Goal: Navigation & Orientation: Understand site structure

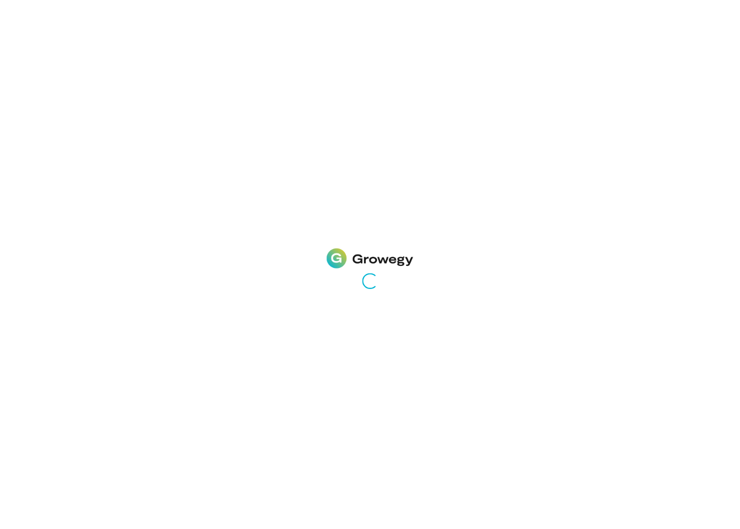
scroll to position [31, 0]
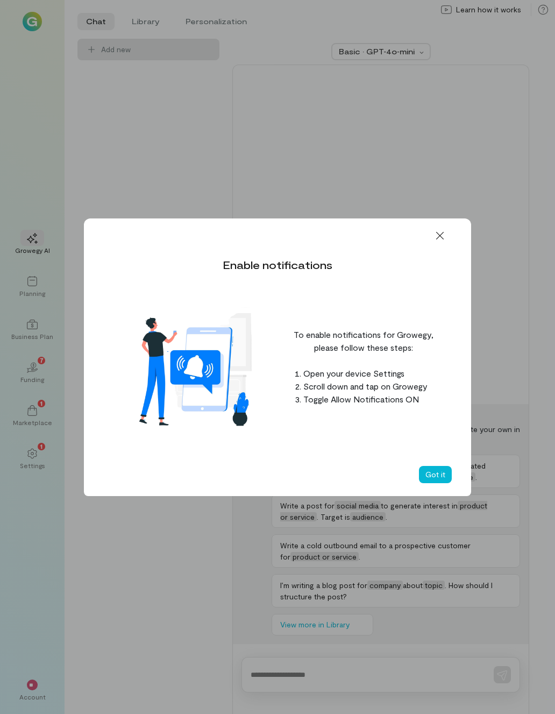
click at [446, 480] on button "Got it" at bounding box center [435, 474] width 33 height 17
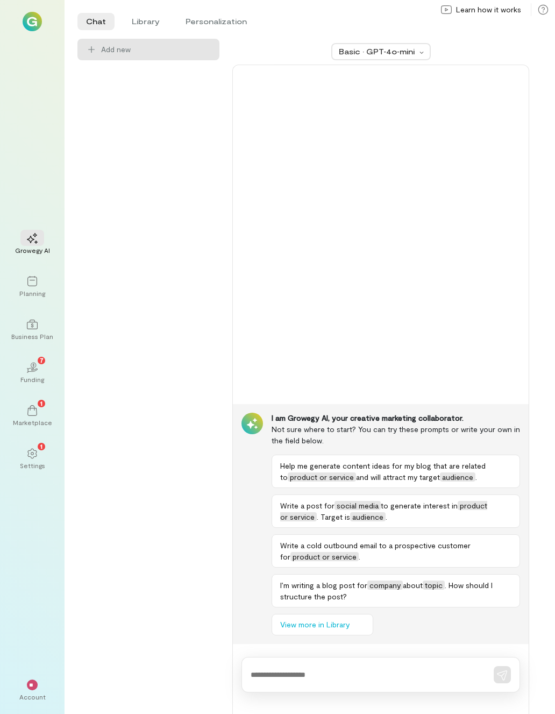
click at [30, 372] on icon "02" at bounding box center [32, 367] width 11 height 11
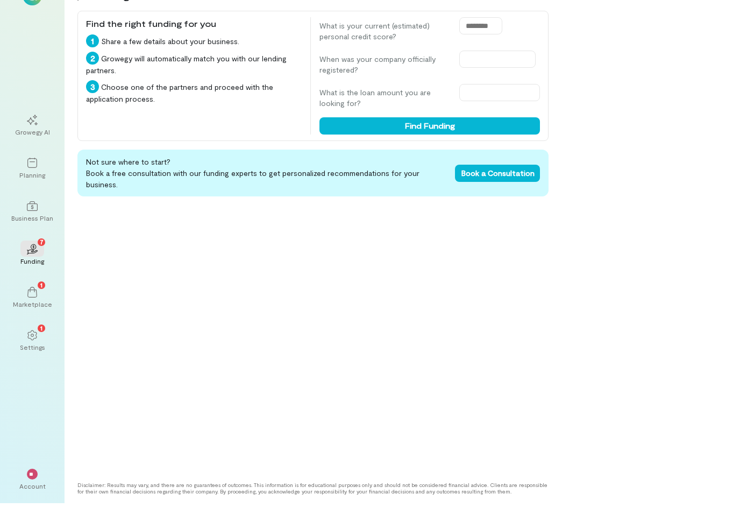
click at [32, 138] on div "Growegy AI" at bounding box center [32, 151] width 39 height 39
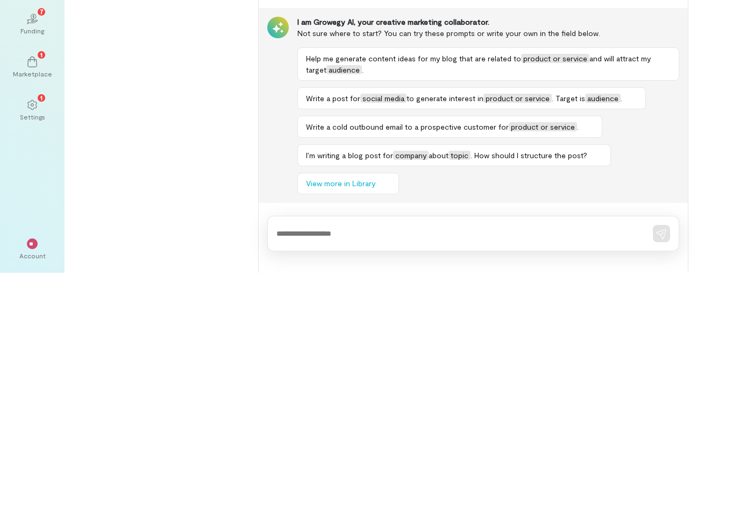
click at [24, 486] on div "** Account" at bounding box center [32, 505] width 39 height 39
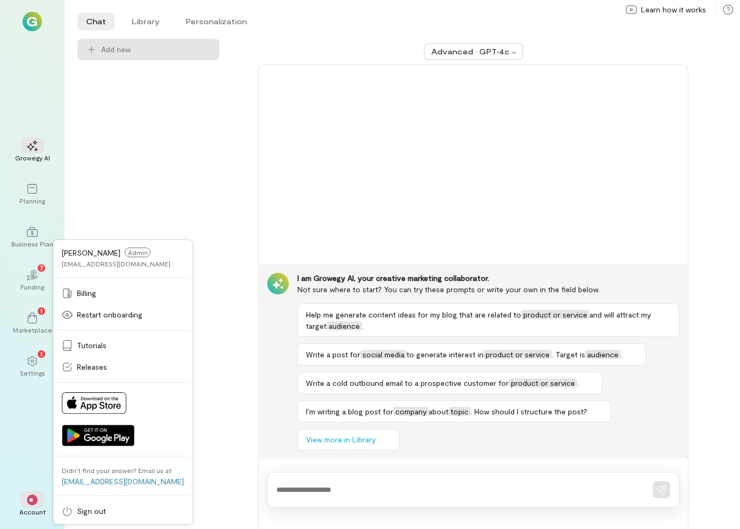
click at [78, 291] on span "Billing" at bounding box center [86, 293] width 19 height 11
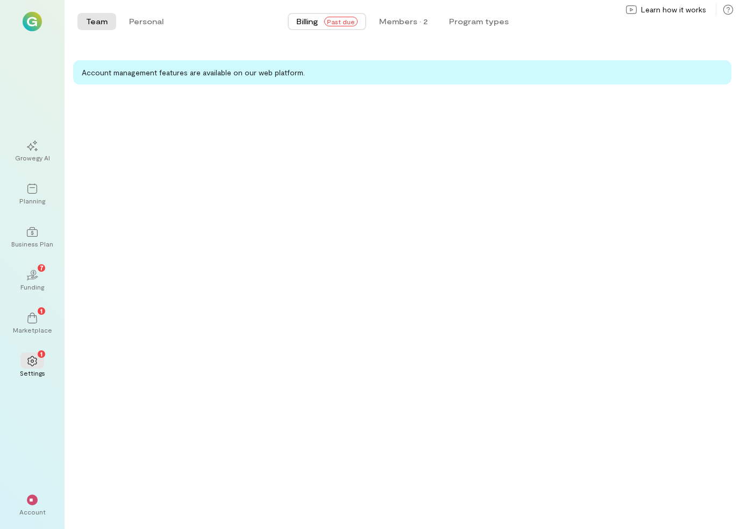
click at [326, 24] on div "Billing Past due" at bounding box center [326, 21] width 61 height 11
click at [338, 22] on span "Past due" at bounding box center [340, 22] width 33 height 10
click at [395, 29] on button "Members · 2" at bounding box center [404, 21] width 66 height 17
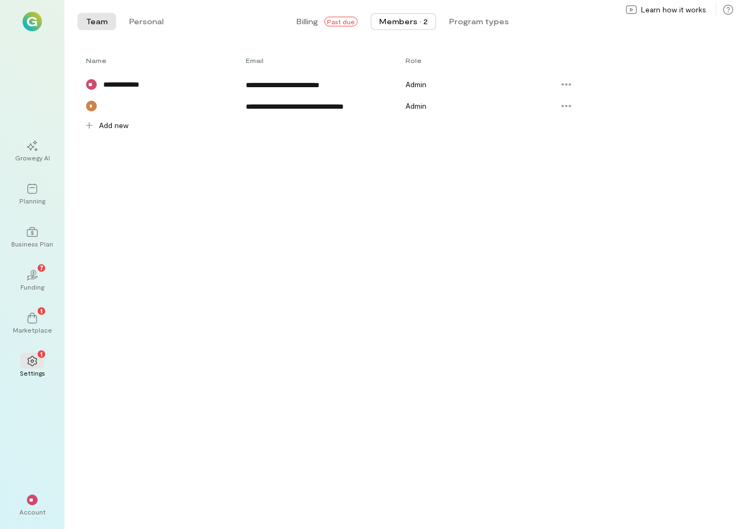
click at [264, 94] on div "**********" at bounding box center [395, 85] width 637 height 22
click at [436, 19] on button "Members · 2" at bounding box center [404, 21] width 66 height 17
click at [393, 26] on div "Members · 2" at bounding box center [403, 21] width 48 height 11
click at [407, 20] on div "Members · 2" at bounding box center [403, 21] width 48 height 11
click at [93, 100] on div "**********" at bounding box center [395, 106] width 637 height 22
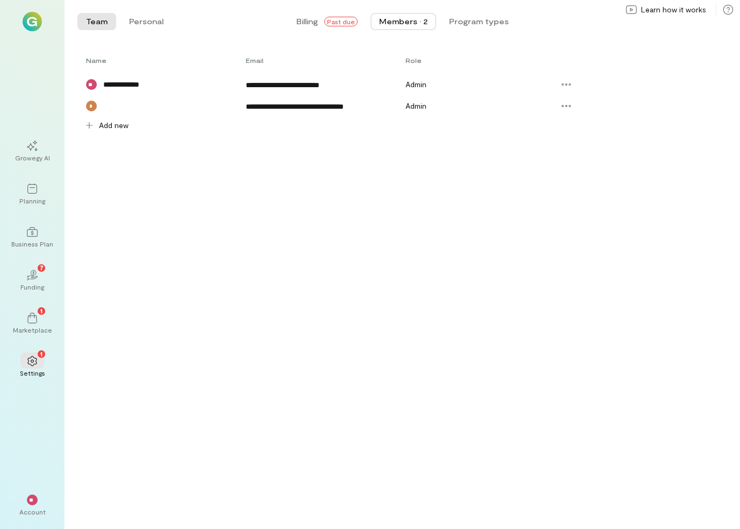
click at [266, 113] on div "**********" at bounding box center [395, 106] width 637 height 22
click at [554, 112] on div at bounding box center [566, 105] width 24 height 17
click at [205, 198] on div "**********" at bounding box center [403, 290] width 676 height 477
click at [554, 109] on icon at bounding box center [566, 106] width 11 height 11
click at [554, 148] on span "Delete" at bounding box center [590, 150] width 22 height 11
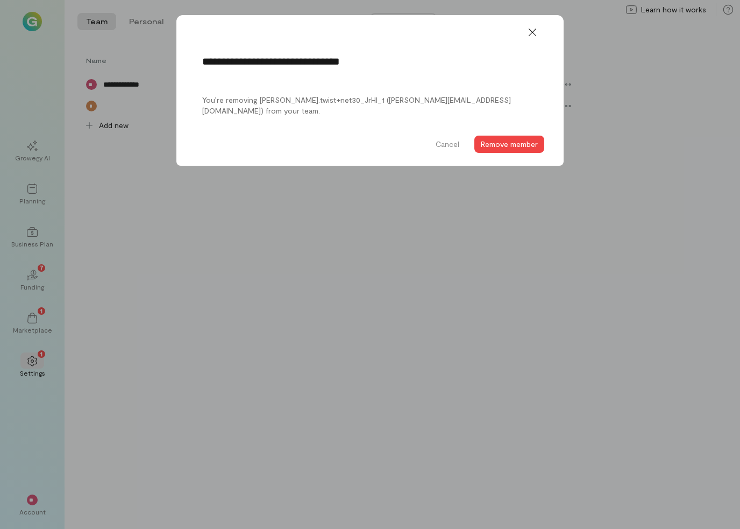
click at [532, 40] on div at bounding box center [533, 32] width 24 height 17
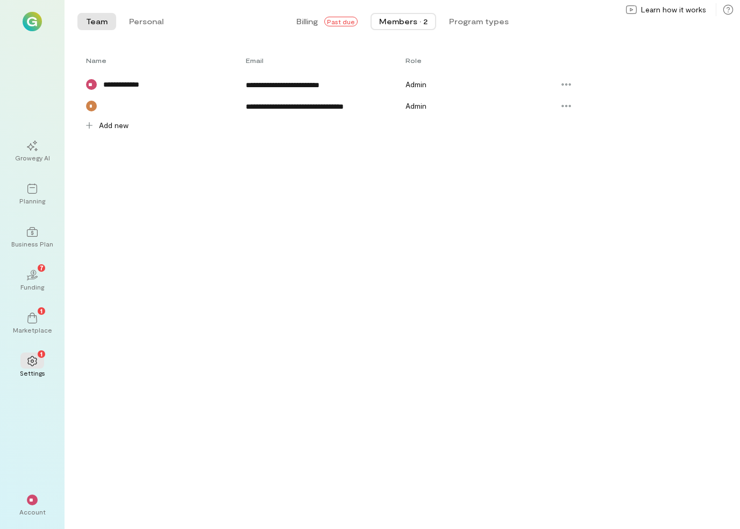
click at [137, 22] on button "Personal" at bounding box center [146, 21] width 52 height 17
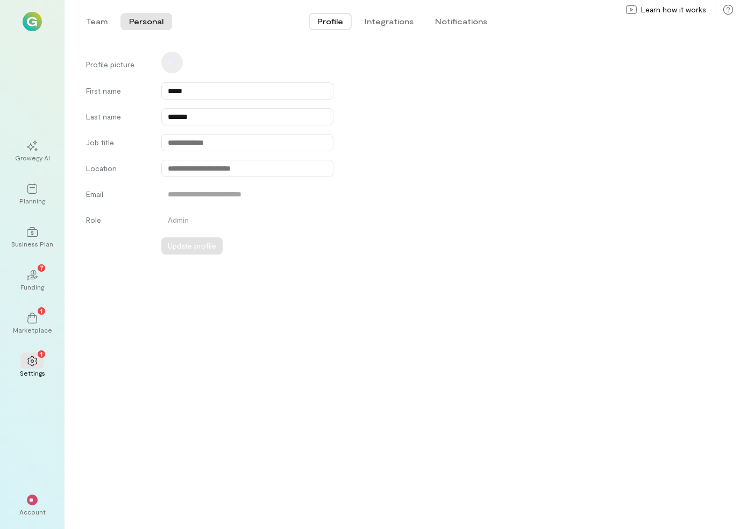
click at [90, 25] on button "Team" at bounding box center [96, 21] width 39 height 17
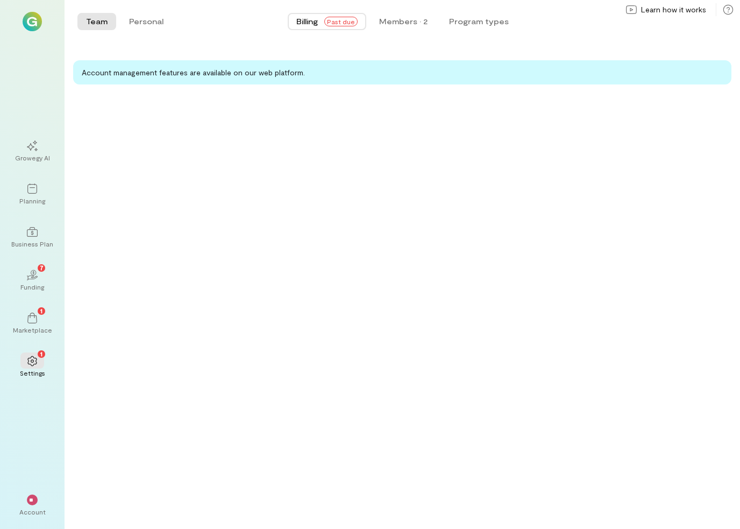
click at [35, 275] on icon "02" at bounding box center [32, 274] width 11 height 11
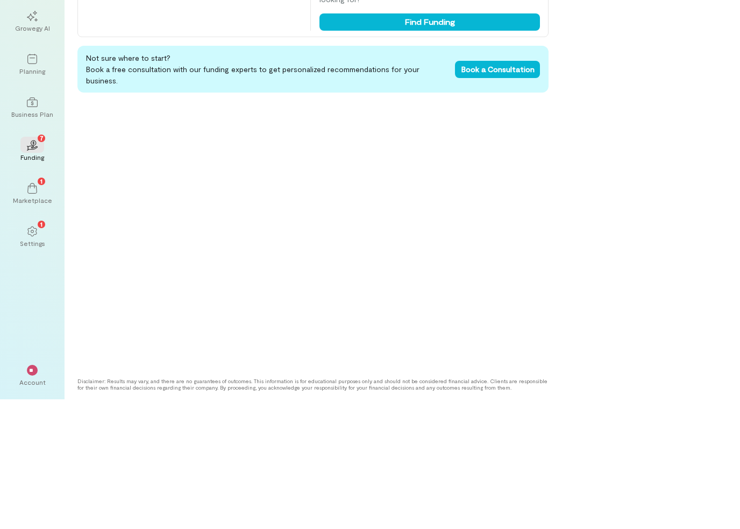
click at [41, 352] on div "1" at bounding box center [32, 360] width 24 height 16
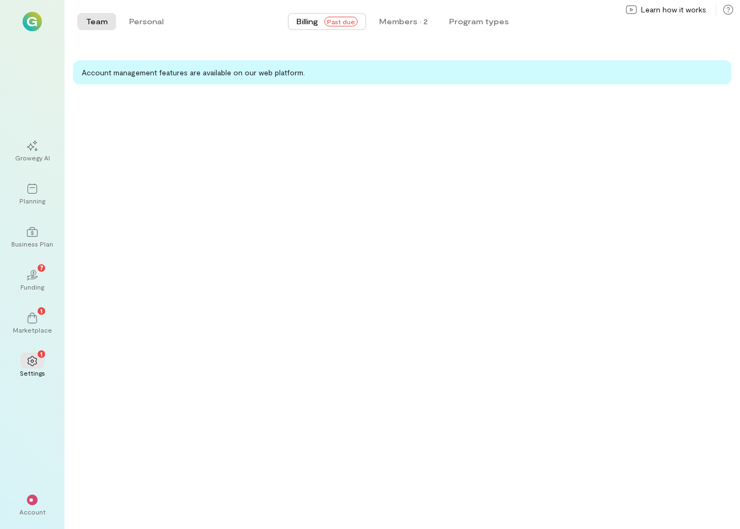
click at [29, 342] on div "1 Marketplace" at bounding box center [32, 323] width 39 height 39
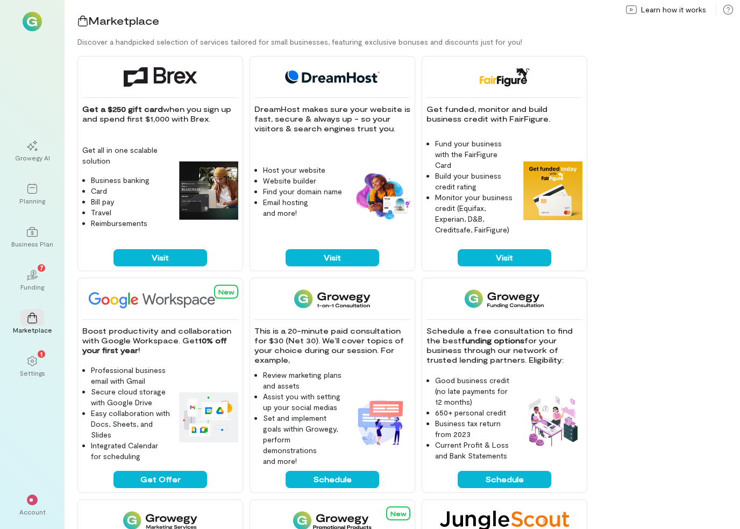
click at [26, 240] on div "Business Plan" at bounding box center [32, 243] width 42 height 9
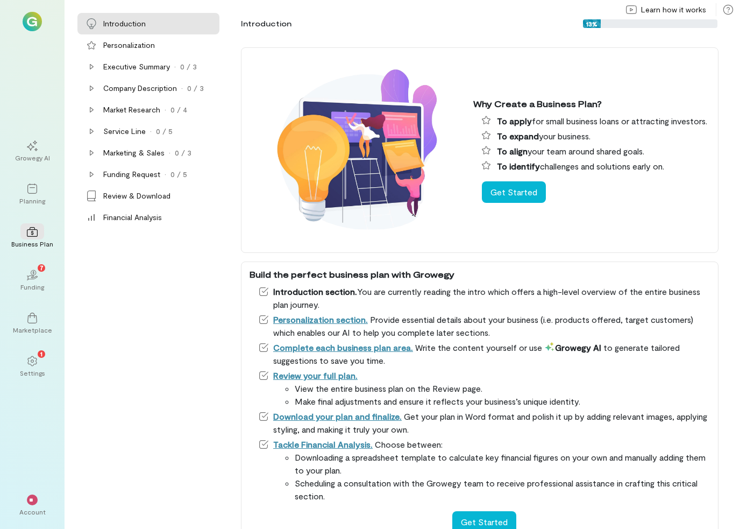
click at [29, 194] on div at bounding box center [32, 188] width 24 height 16
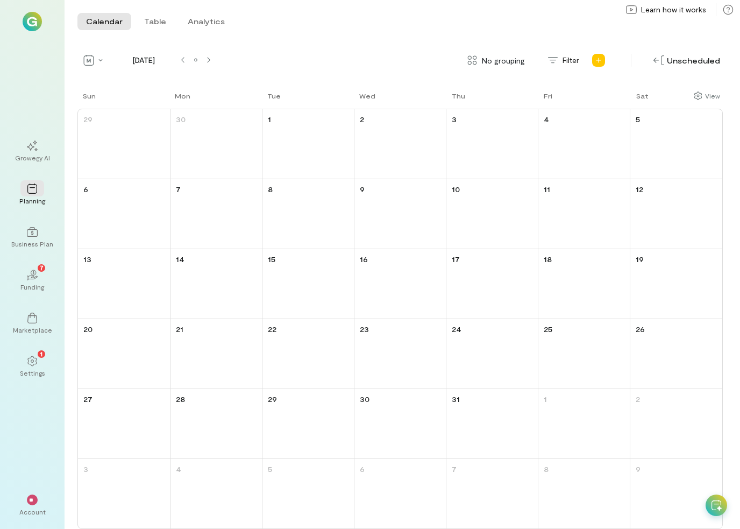
click at [32, 500] on span "**" at bounding box center [32, 499] width 6 height 6
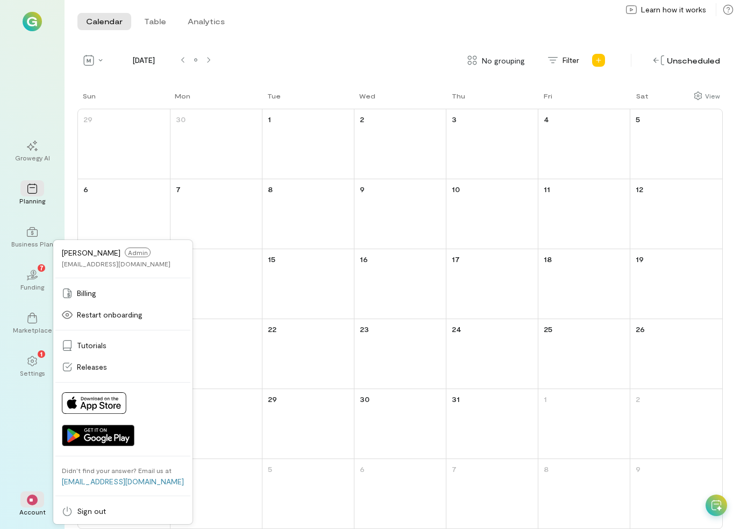
click at [75, 397] on img at bounding box center [94, 403] width 65 height 22
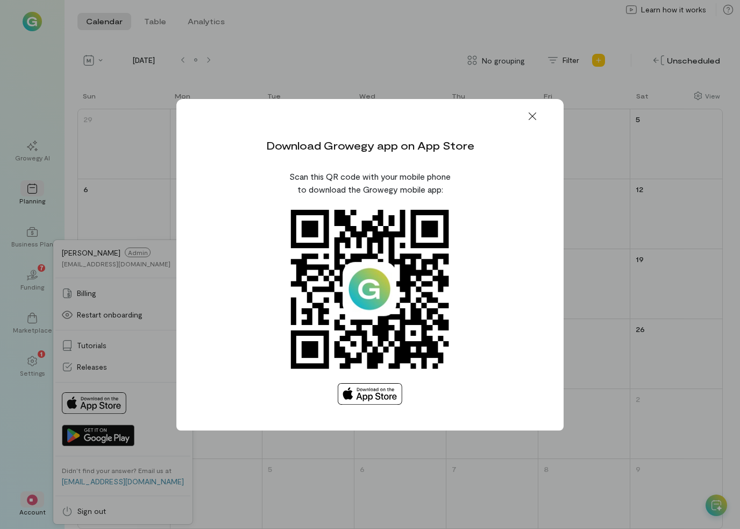
click at [534, 118] on icon at bounding box center [533, 116] width 8 height 8
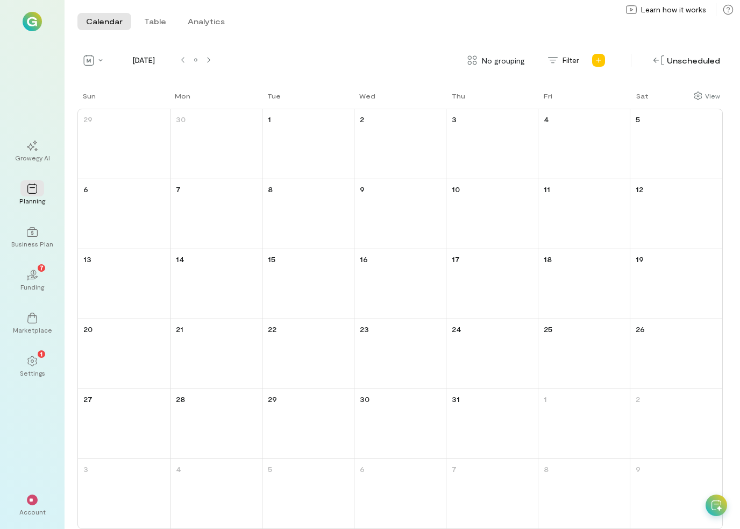
click at [26, 322] on div at bounding box center [32, 317] width 24 height 16
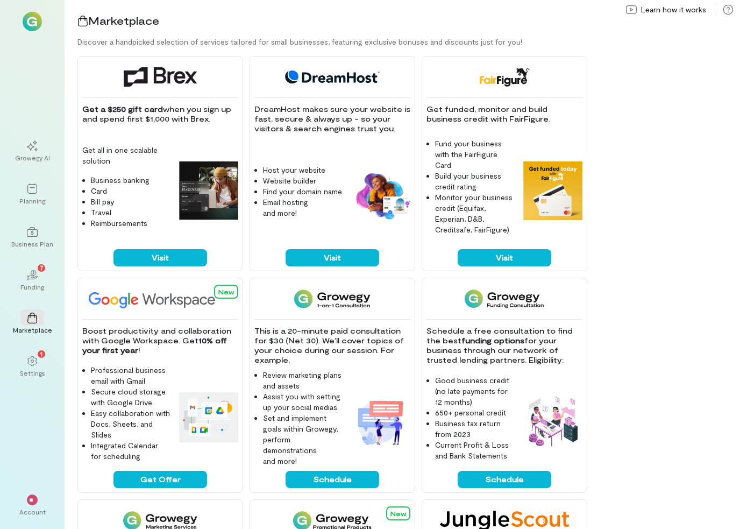
click at [23, 243] on div "Business Plan" at bounding box center [32, 243] width 42 height 9
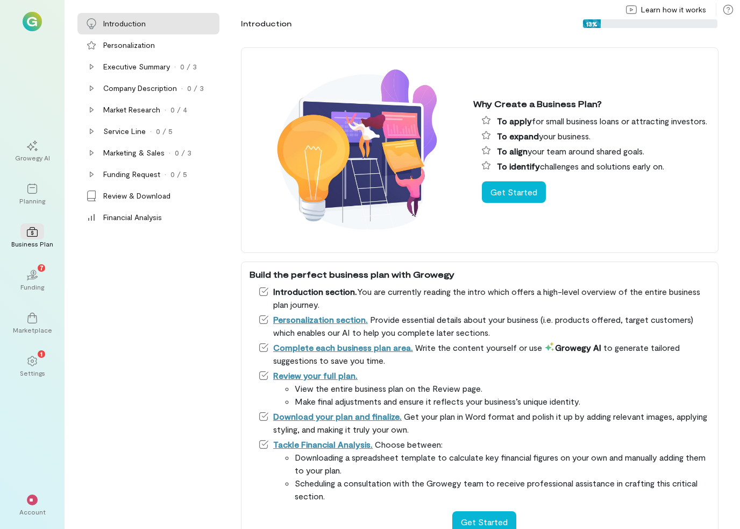
click at [26, 197] on div "Planning" at bounding box center [32, 200] width 26 height 9
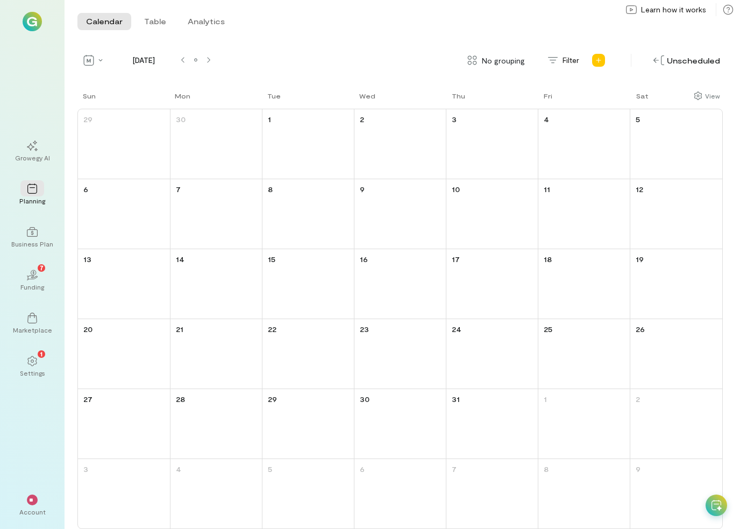
click at [30, 155] on div "Growegy AI" at bounding box center [32, 157] width 35 height 9
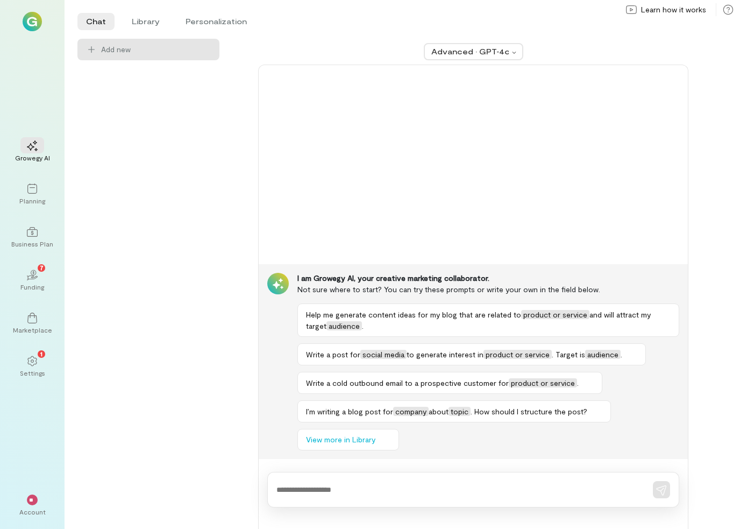
click at [28, 24] on img at bounding box center [32, 21] width 19 height 19
click at [25, 33] on div "Growegy AI Planning Business Plan 02 7 Funding Marketplace 1 Settings ** Accoun…" at bounding box center [32, 264] width 65 height 529
click at [30, 30] on img at bounding box center [32, 21] width 19 height 19
click at [28, 196] on div "Planning" at bounding box center [32, 200] width 26 height 9
